Goal: Contribute content

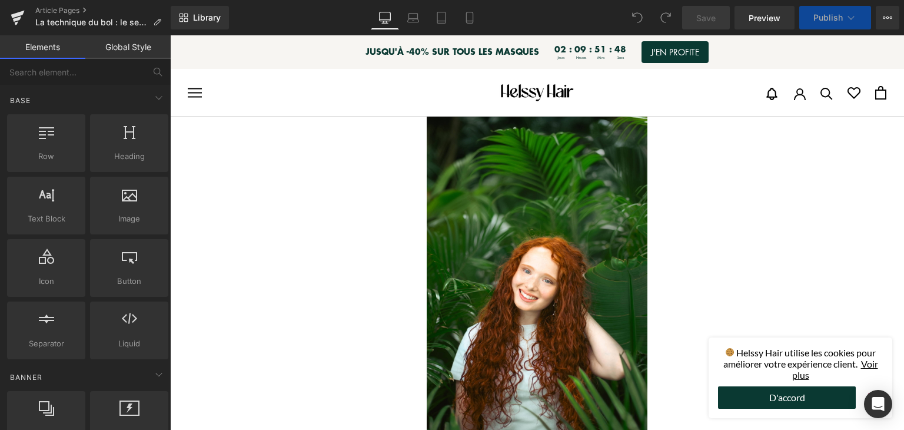
click at [586, 255] on img at bounding box center [537, 282] width 220 height 330
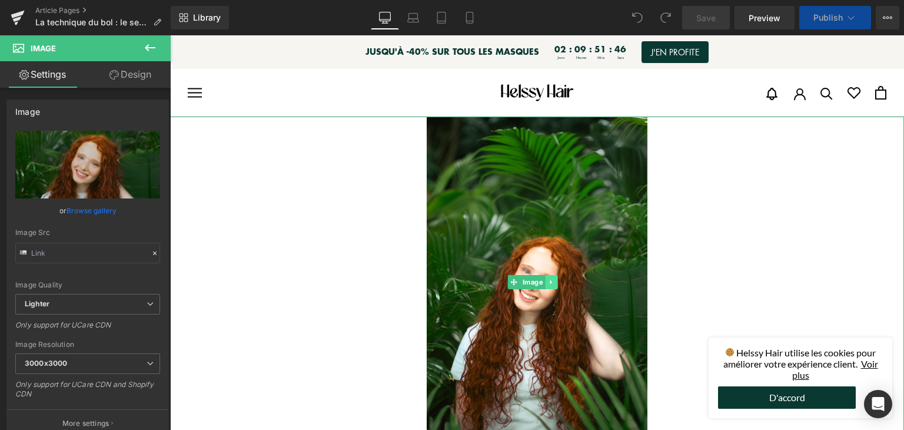
click at [546, 280] on link at bounding box center [551, 282] width 12 height 14
click at [558, 281] on icon at bounding box center [558, 282] width 6 height 6
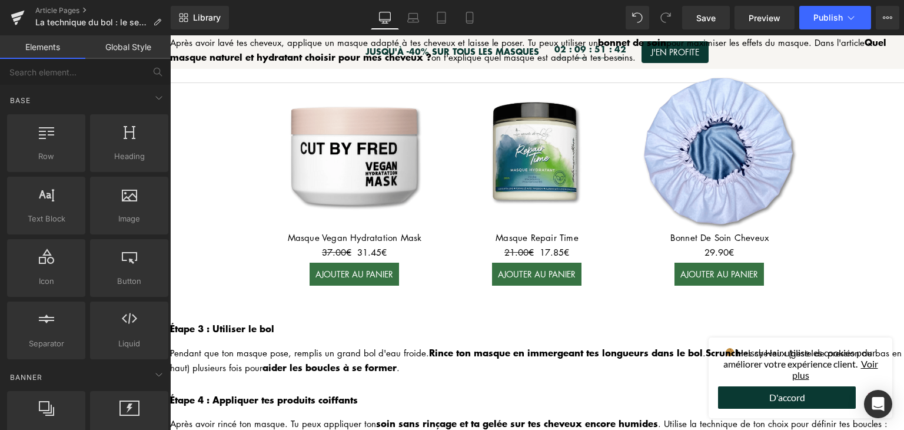
scroll to position [824, 0]
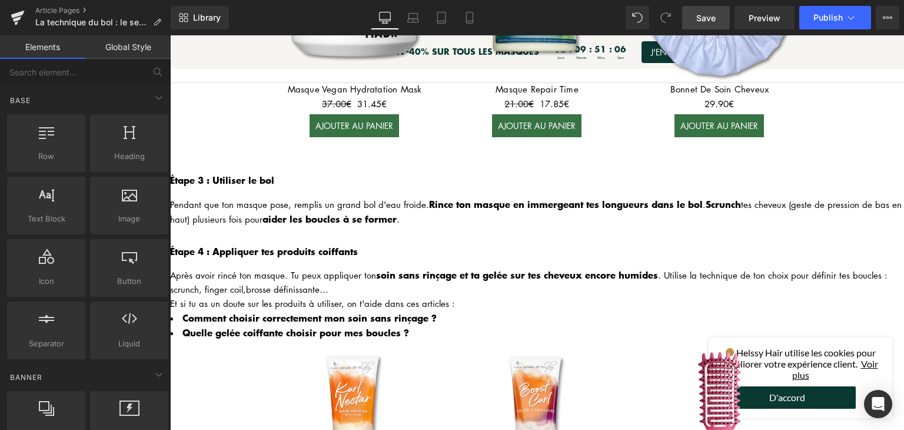
click at [714, 25] on link "Save" at bounding box center [706, 18] width 48 height 24
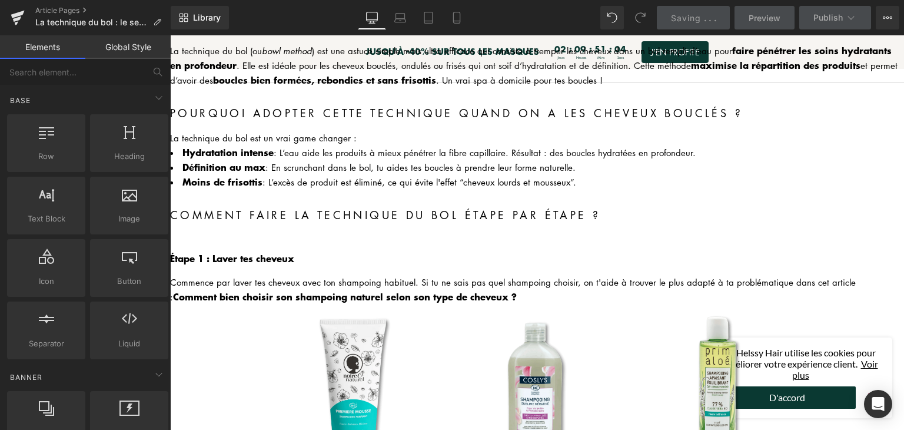
scroll to position [0, 0]
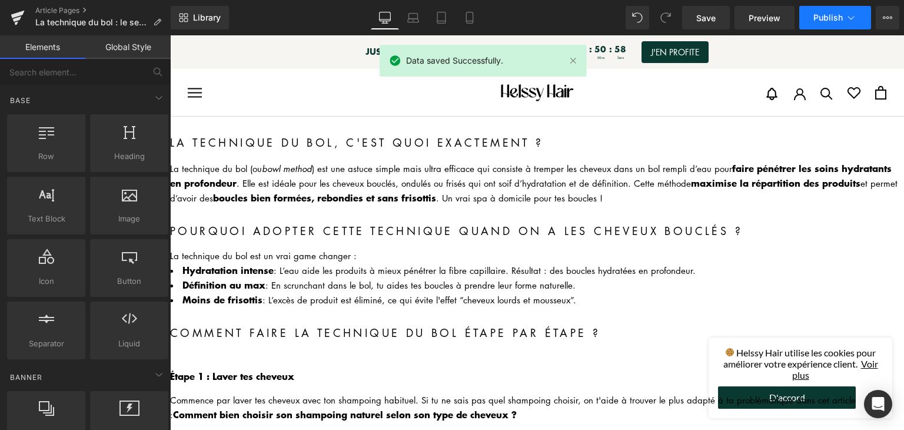
click at [856, 20] on icon at bounding box center [852, 18] width 12 height 12
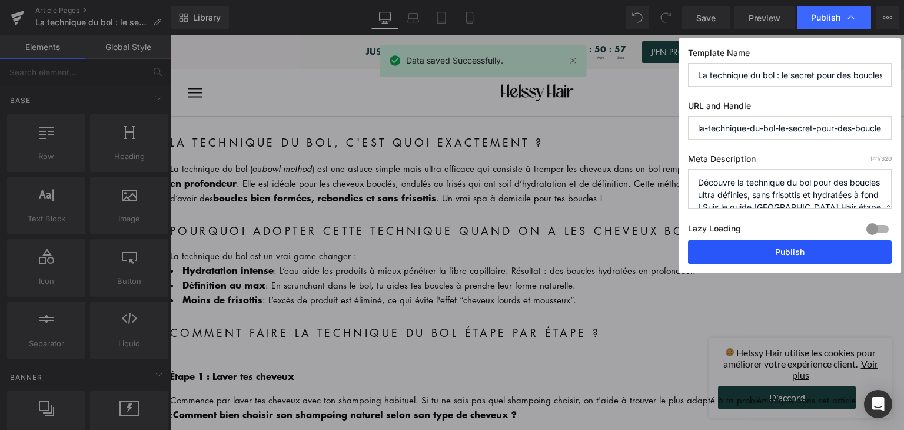
drag, startPoint x: 813, startPoint y: 246, endPoint x: 734, endPoint y: 36, distance: 224.2
click at [813, 246] on button "Publish" at bounding box center [790, 252] width 204 height 24
